Goal: Transaction & Acquisition: Purchase product/service

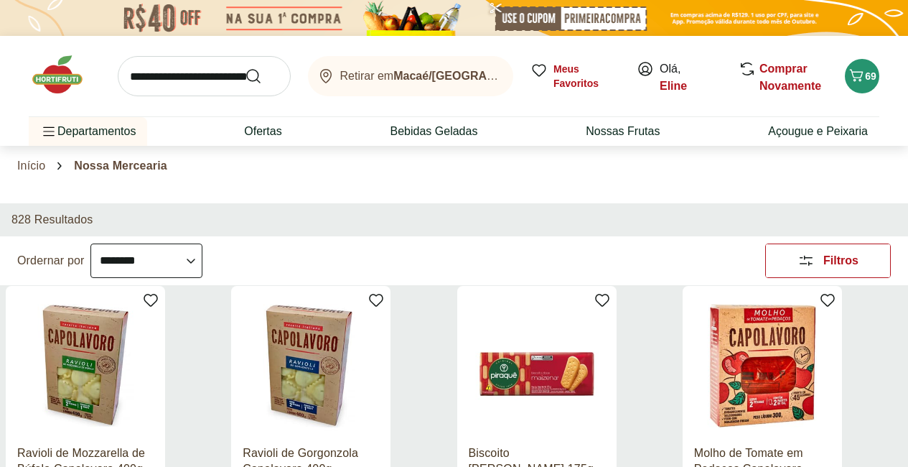
select select "**********"
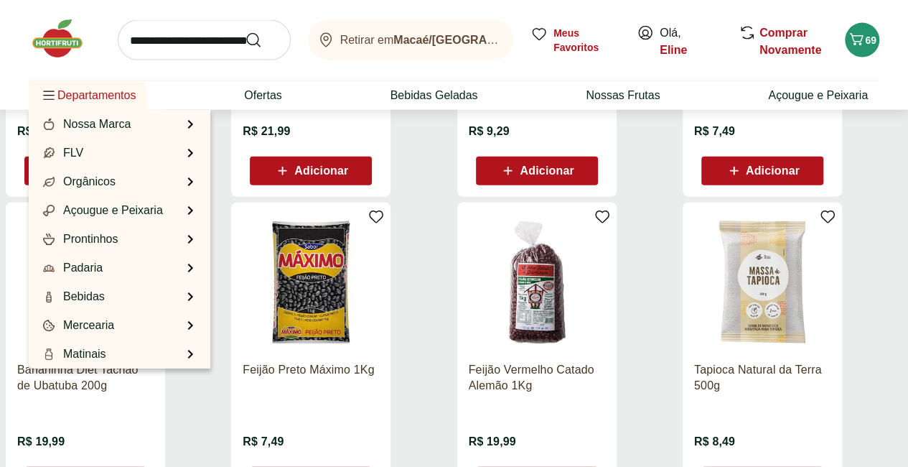
scroll to position [1617, 0]
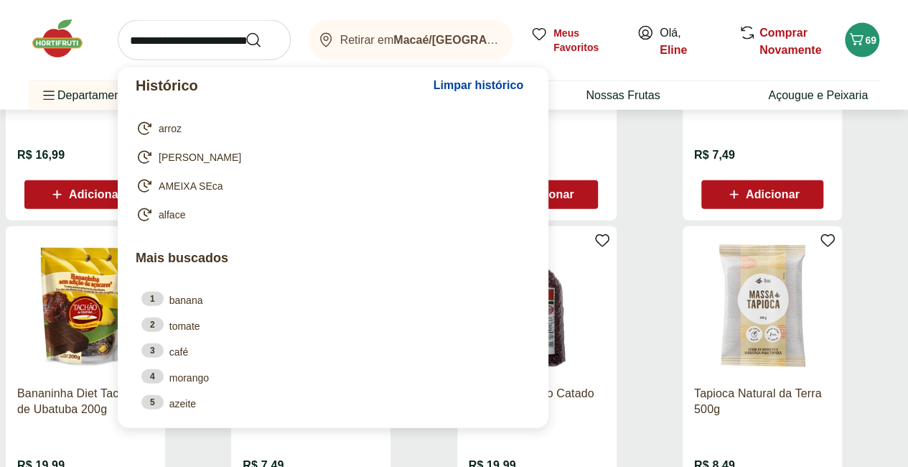
click at [172, 51] on input "search" at bounding box center [204, 40] width 173 height 40
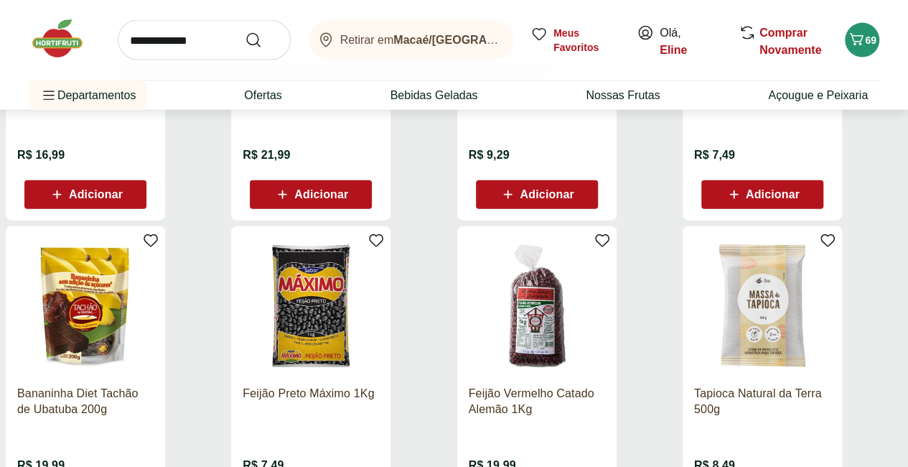
type input "**********"
click at [245, 32] on button "Submit Search" at bounding box center [262, 40] width 34 height 17
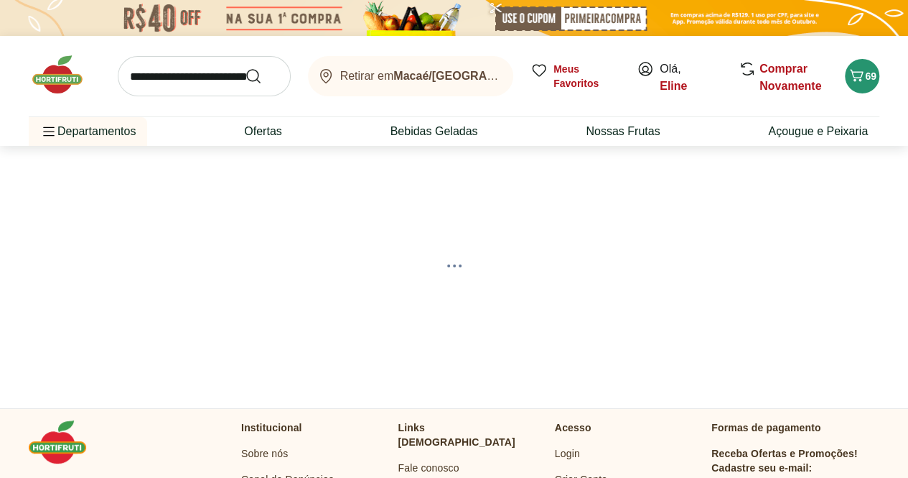
select select "**********"
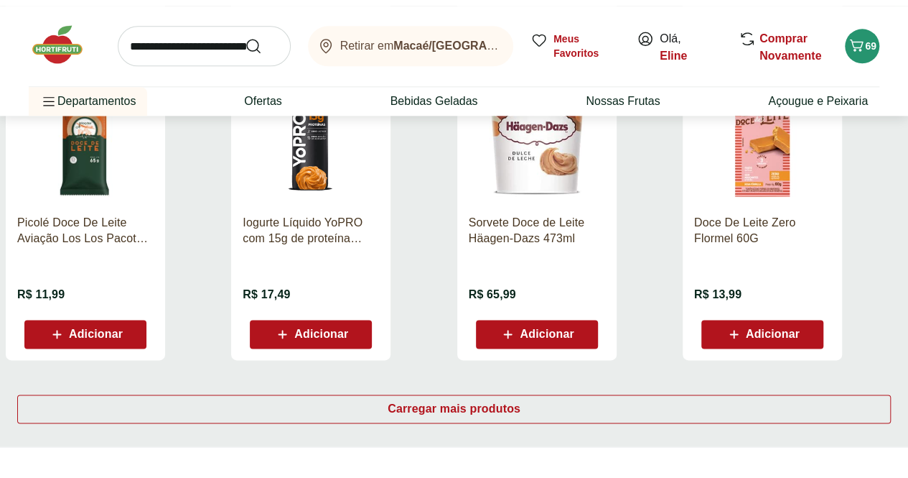
scroll to position [857, 0]
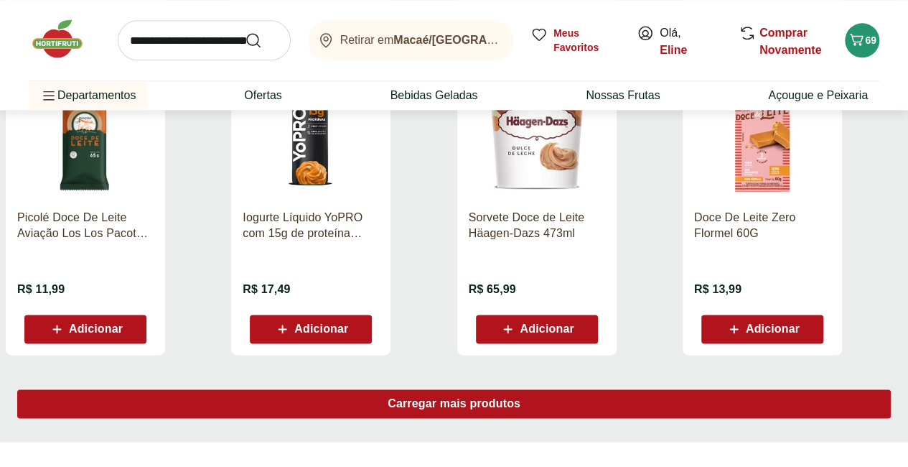
click at [521, 402] on span "Carregar mais produtos" at bounding box center [454, 403] width 133 height 11
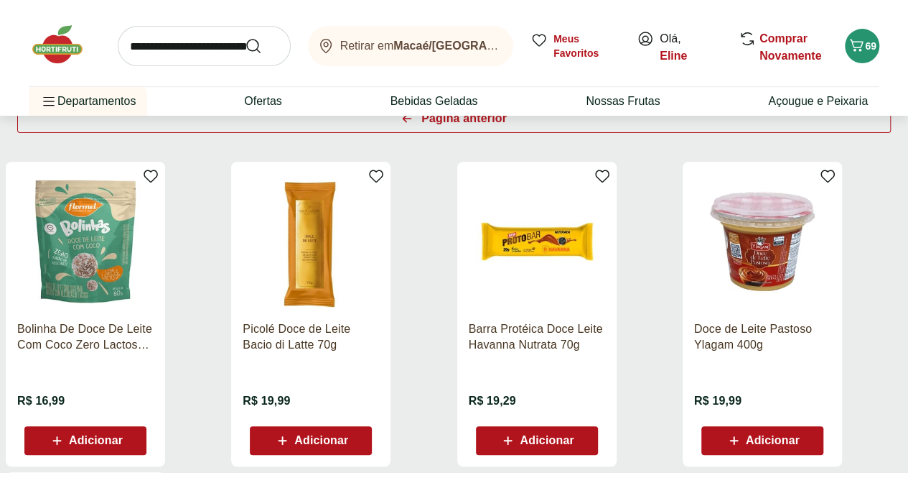
scroll to position [205, 0]
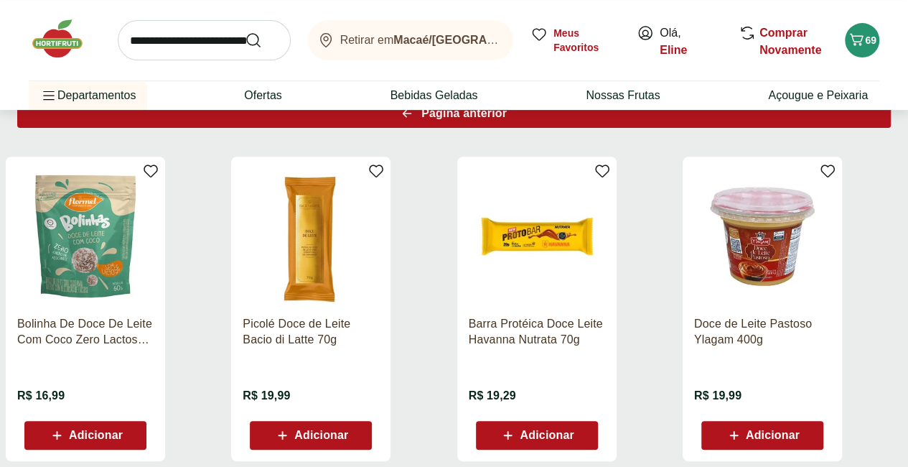
click at [534, 128] on div "Página anterior" at bounding box center [454, 113] width 874 height 29
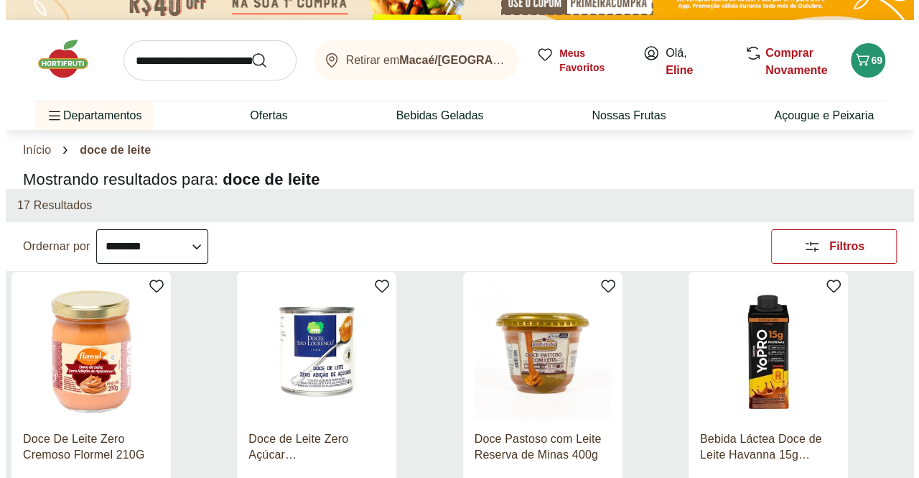
scroll to position [0, 0]
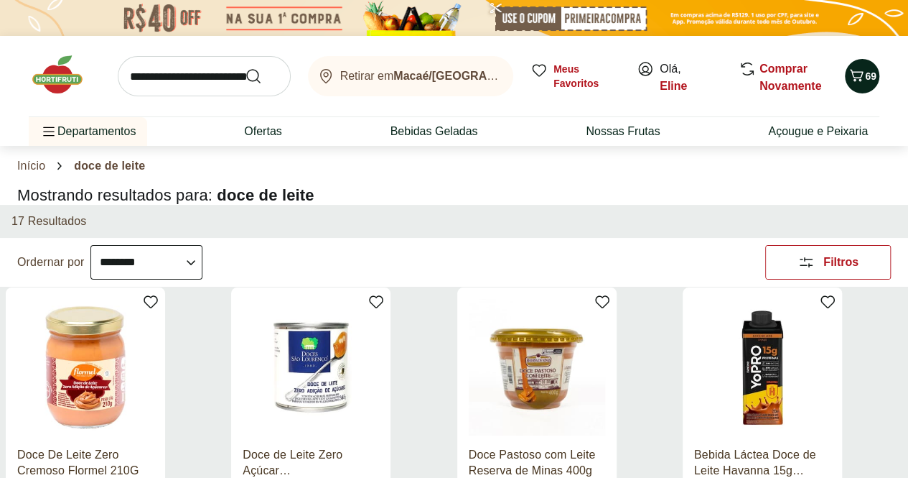
click at [863, 78] on icon "Carrinho" at bounding box center [856, 75] width 17 height 17
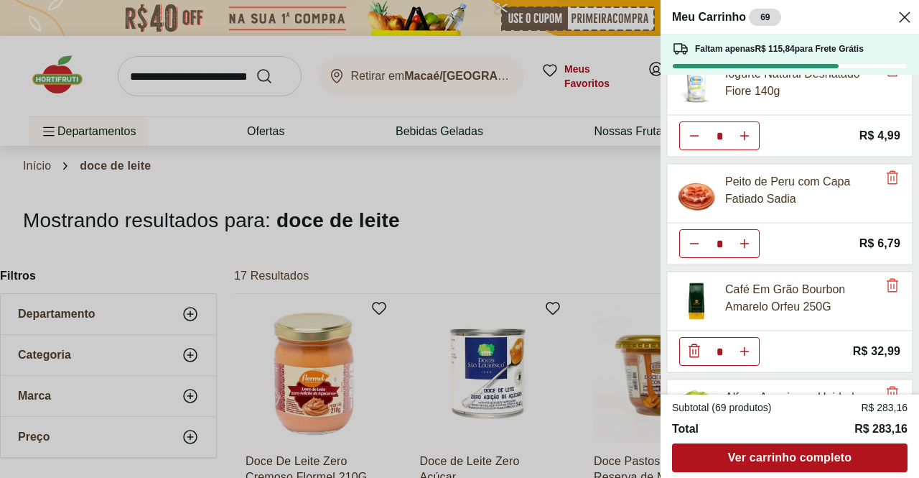
scroll to position [241, 0]
click at [743, 239] on icon "Aumentar Quantidade" at bounding box center [744, 242] width 11 height 11
type input "*"
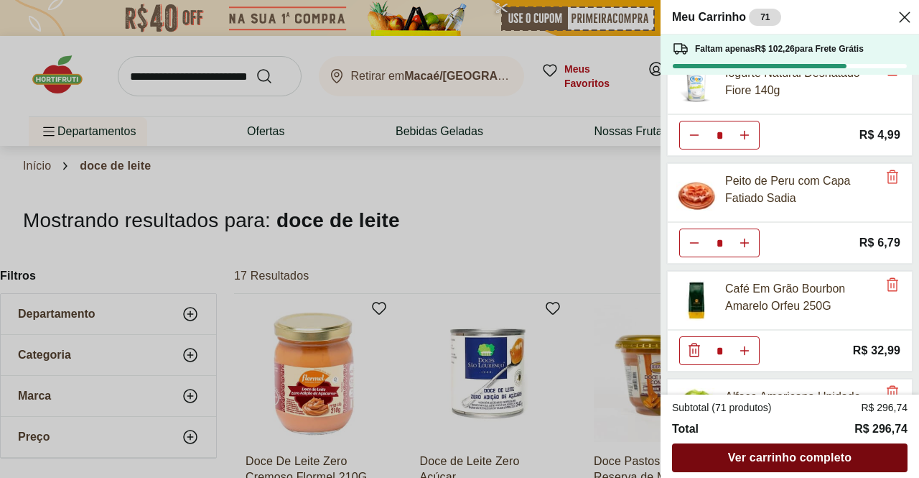
click at [812, 457] on span "Ver carrinho completo" at bounding box center [790, 457] width 124 height 11
